Goal: Transaction & Acquisition: Purchase product/service

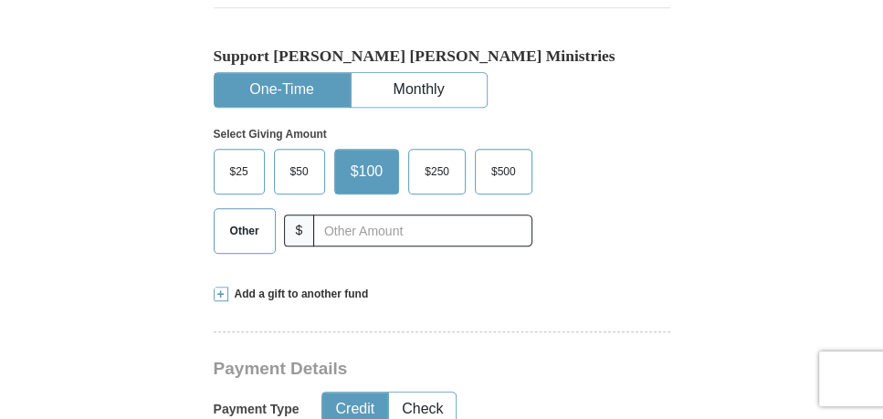
scroll to position [549, 0]
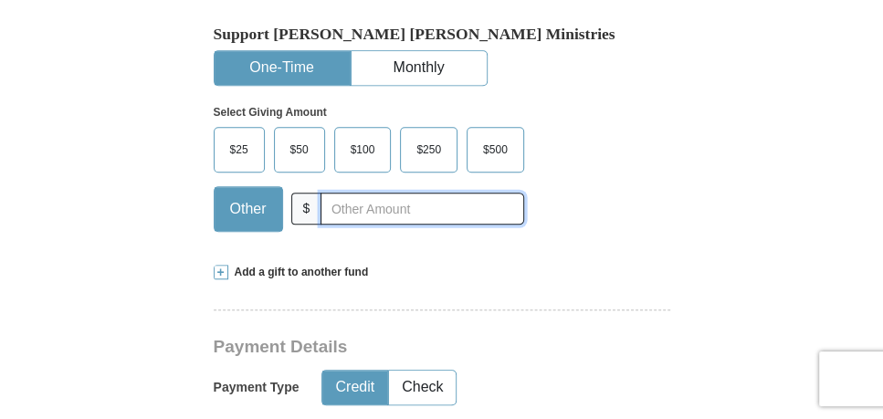
click at [332, 193] on input "text" at bounding box center [421, 209] width 203 height 32
type input "20.00"
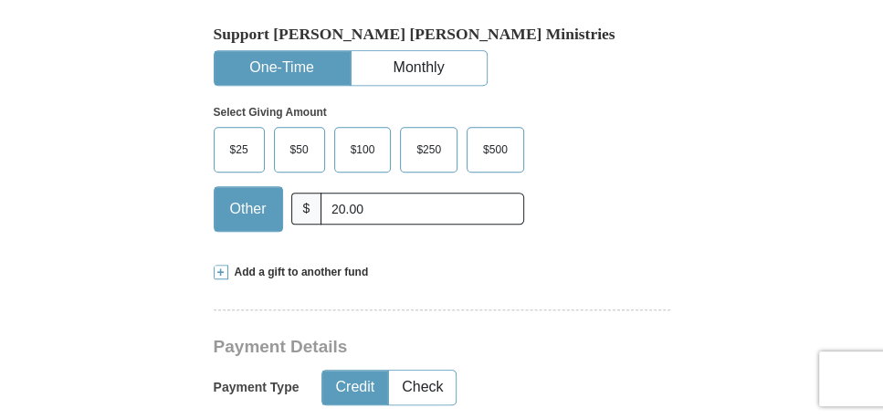
click at [357, 371] on button "Credit" at bounding box center [354, 388] width 65 height 34
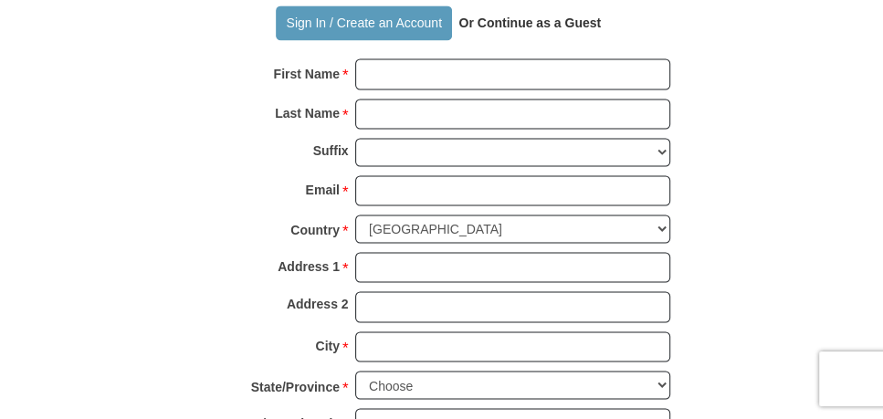
scroll to position [1280, 0]
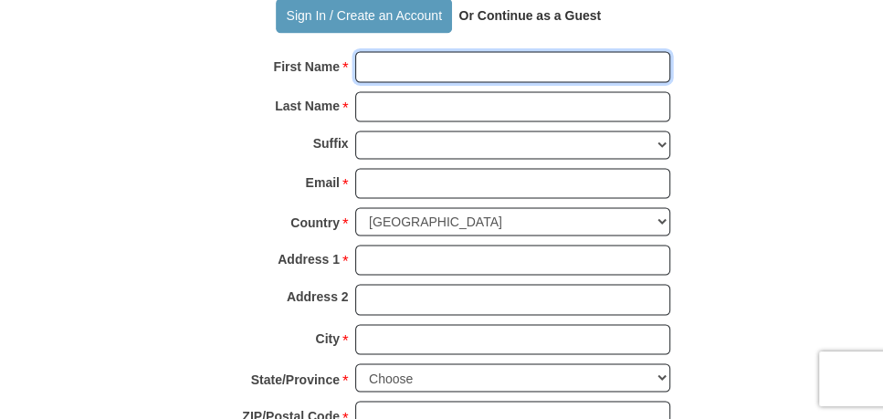
click at [372, 51] on input "First Name *" at bounding box center [512, 66] width 315 height 31
type input "Grace"
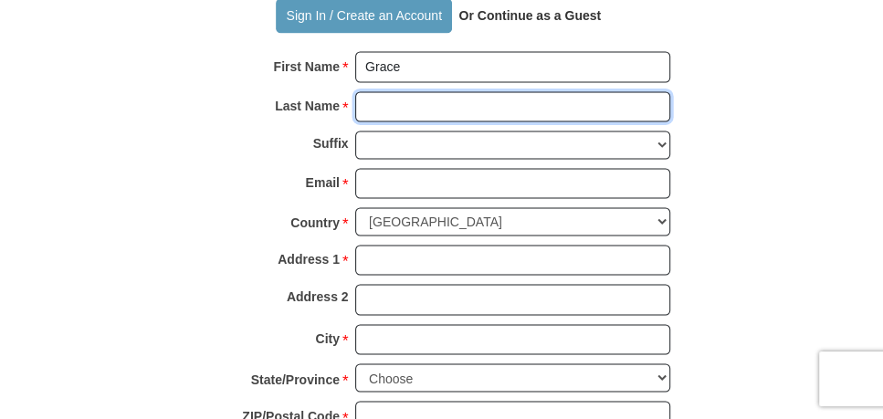
click at [391, 91] on input "Last Name *" at bounding box center [512, 106] width 315 height 31
type input "[PERSON_NAME]"
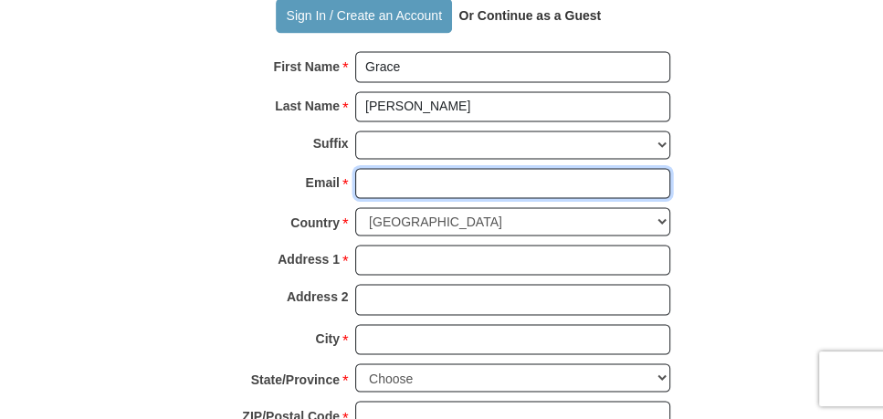
click at [372, 168] on input "Email *" at bounding box center [512, 183] width 315 height 31
click at [381, 168] on input "gpivnkhamin" at bounding box center [512, 183] width 315 height 31
type input "[EMAIL_ADDRESS][PERSON_NAME]"
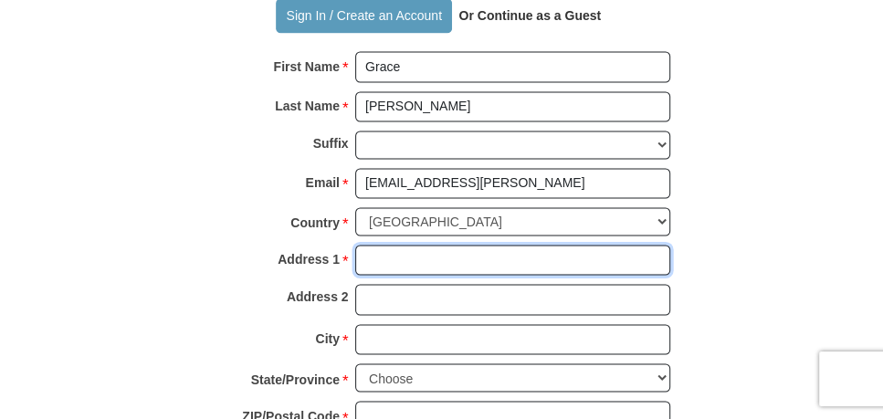
click at [371, 245] on input "Address 1 *" at bounding box center [512, 260] width 315 height 31
type input "n"
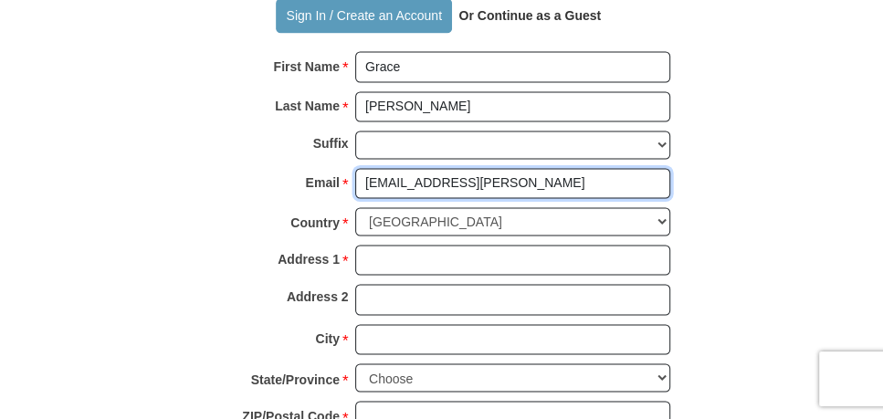
click at [382, 168] on input "[EMAIL_ADDRESS][PERSON_NAME]" at bounding box center [512, 183] width 315 height 31
click at [464, 168] on input "[EMAIL_ADDRESS][PERSON_NAME][DOMAIN_NAME]" at bounding box center [512, 183] width 315 height 31
type input "[EMAIL_ADDRESS][DOMAIN_NAME]"
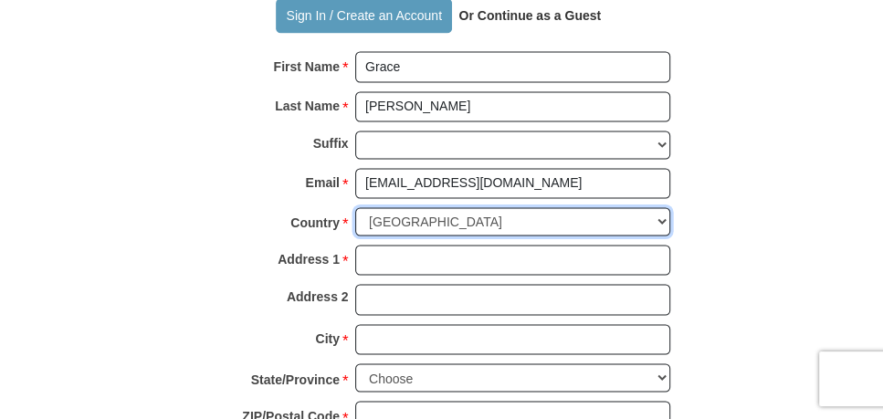
click at [659, 207] on select "[GEOGRAPHIC_DATA] [GEOGRAPHIC_DATA] [GEOGRAPHIC_DATA] [GEOGRAPHIC_DATA] [GEOGRA…" at bounding box center [512, 221] width 315 height 28
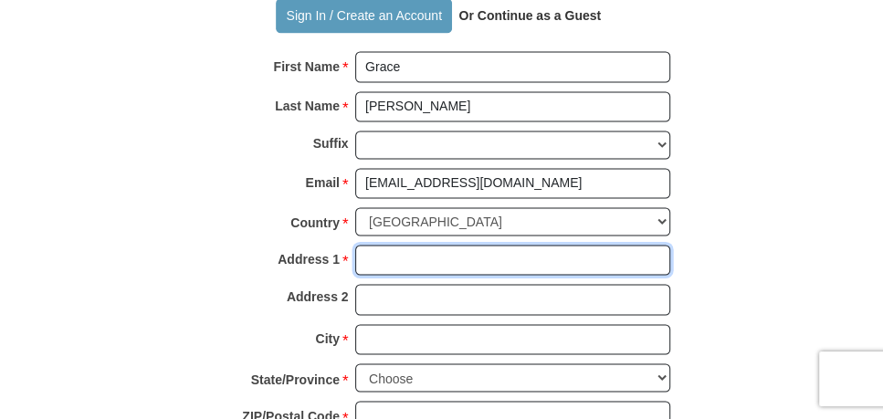
click at [393, 245] on input "Address 1 *" at bounding box center [512, 260] width 315 height 31
type input "2670 CR 97"
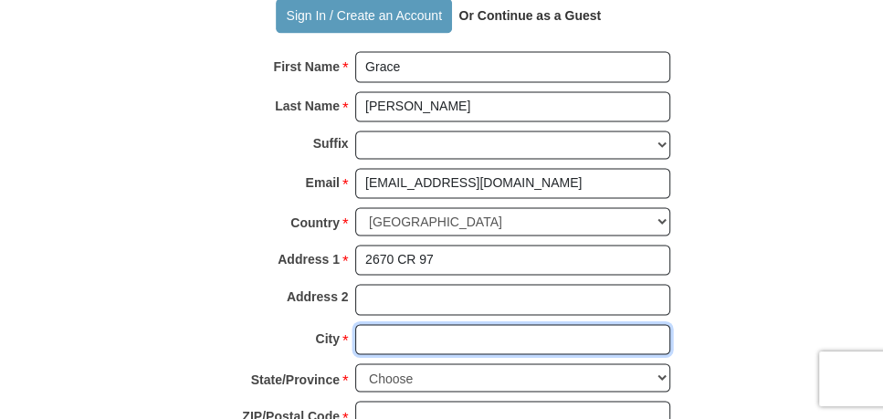
click at [361, 324] on input "City *" at bounding box center [512, 339] width 315 height 31
type input "[GEOGRAPHIC_DATA]"
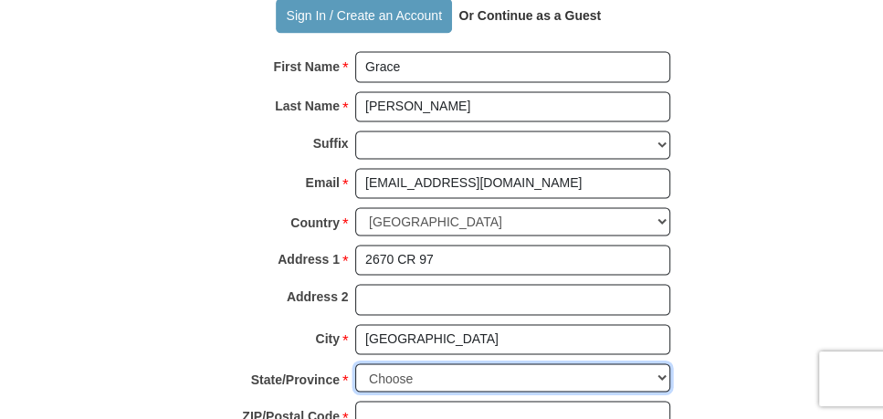
click at [664, 363] on select "Choose [US_STATE] [US_STATE] [US_STATE] [US_STATE] [US_STATE] Armed Forces Amer…" at bounding box center [512, 377] width 315 height 28
select select "AL"
click at [355, 363] on select "Choose [US_STATE] [US_STATE] [US_STATE] [US_STATE] [US_STATE] Armed Forces Amer…" at bounding box center [512, 377] width 315 height 28
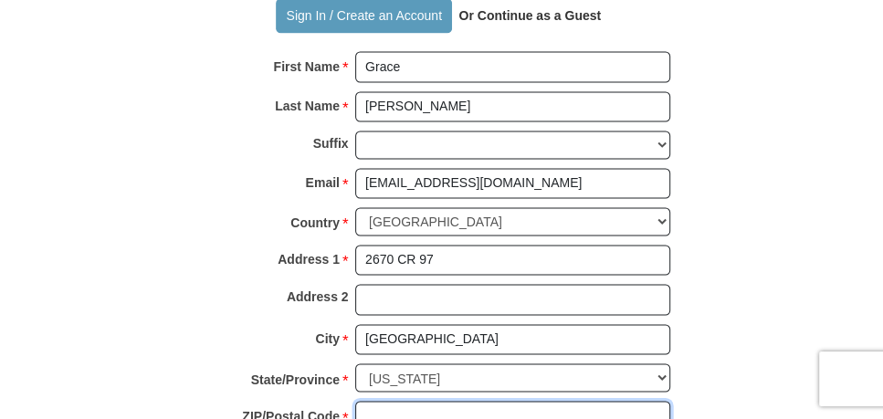
click at [393, 401] on input "ZIP/Postal Code *" at bounding box center [512, 416] width 315 height 31
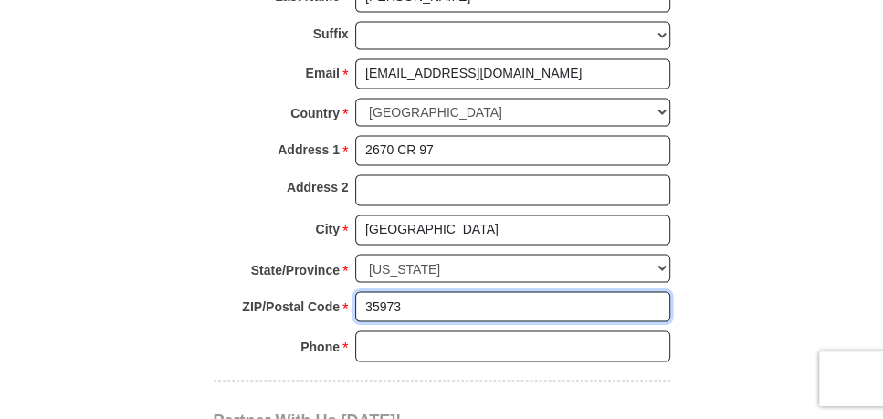
scroll to position [1539, 0]
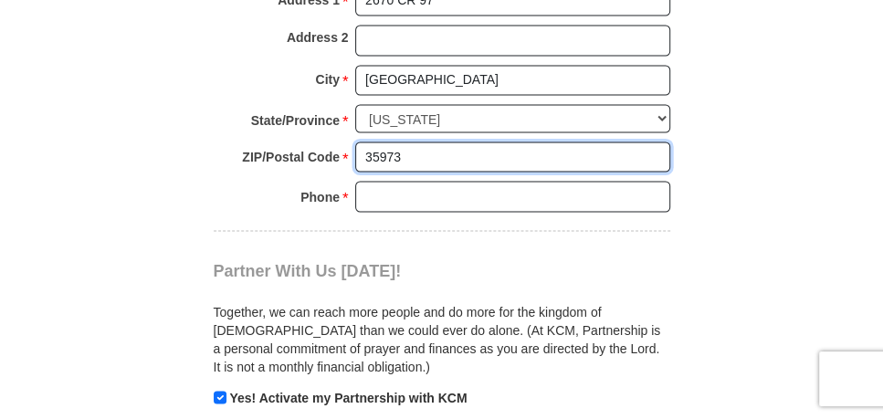
type input "35973"
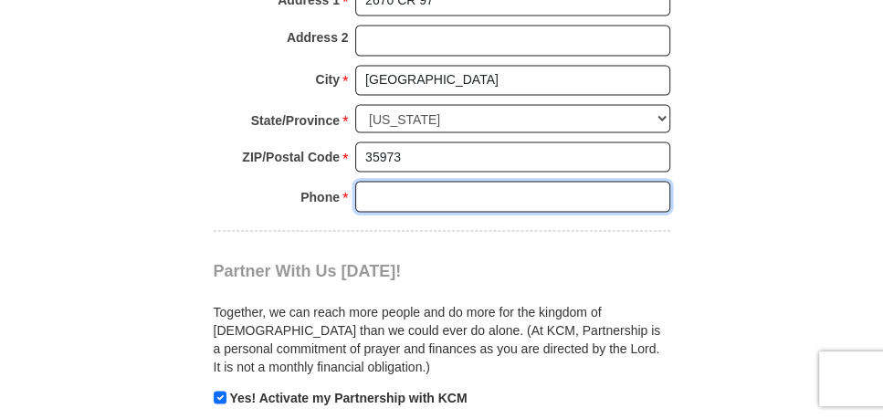
click at [371, 181] on input "Phone * *" at bounding box center [512, 196] width 315 height 31
type input "2567064134"
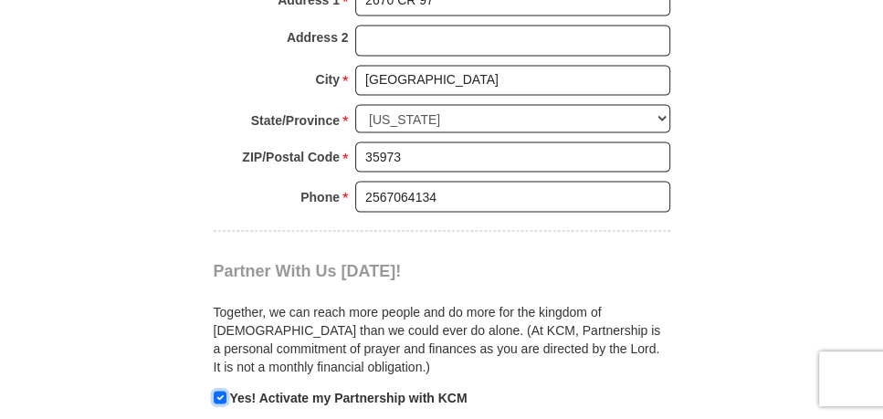
click at [217, 391] on input "checkbox" at bounding box center [220, 397] width 13 height 13
checkbox input "false"
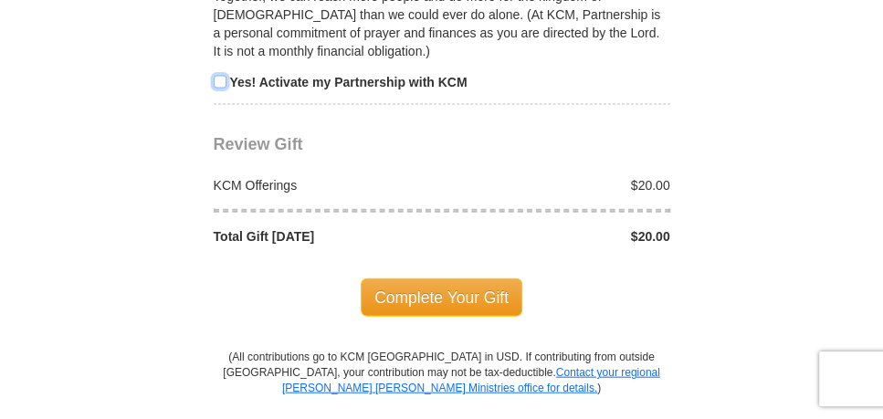
scroll to position [1917, 0]
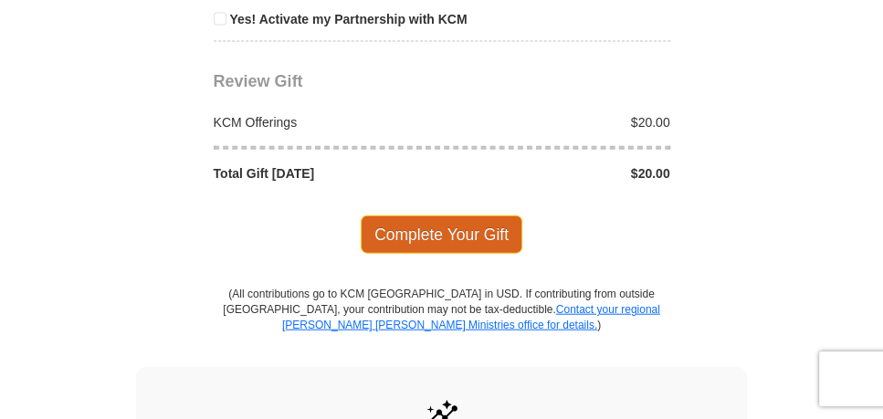
click at [421, 215] on span "Complete Your Gift" at bounding box center [442, 234] width 162 height 38
